Goal: Register for event/course: Register for event/course

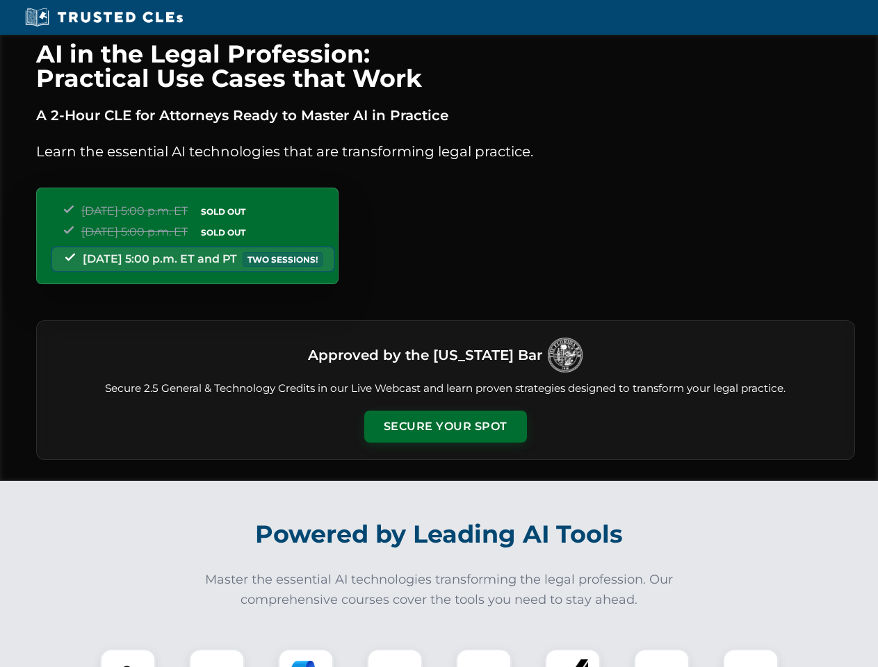
click at [445, 427] on button "Secure Your Spot" at bounding box center [445, 427] width 163 height 32
click at [128, 658] on img at bounding box center [128, 677] width 40 height 40
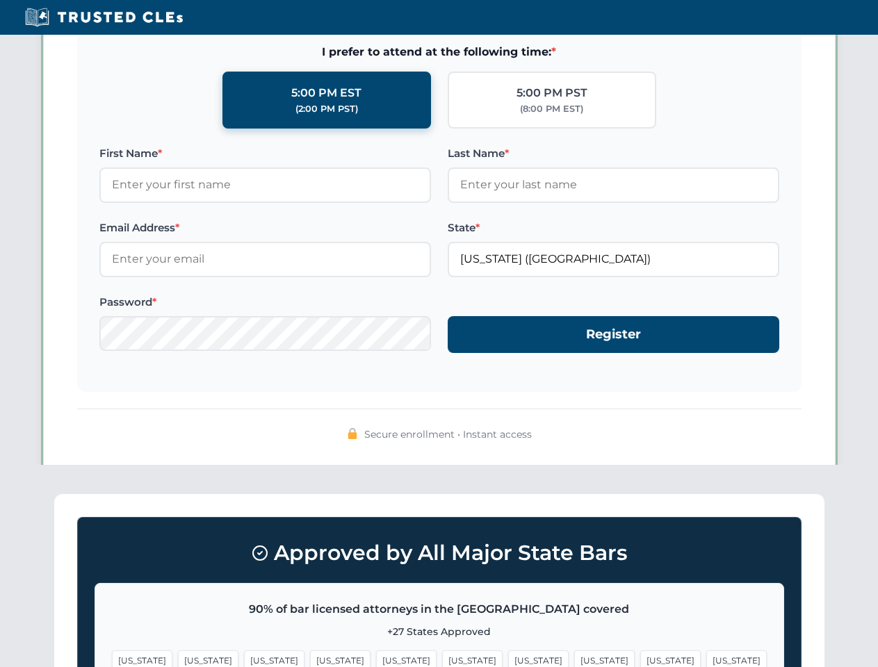
click at [508, 658] on span "[US_STATE]" at bounding box center [538, 660] width 60 height 20
click at [640, 658] on span "[US_STATE]" at bounding box center [670, 660] width 60 height 20
